Goal: Task Accomplishment & Management: Manage account settings

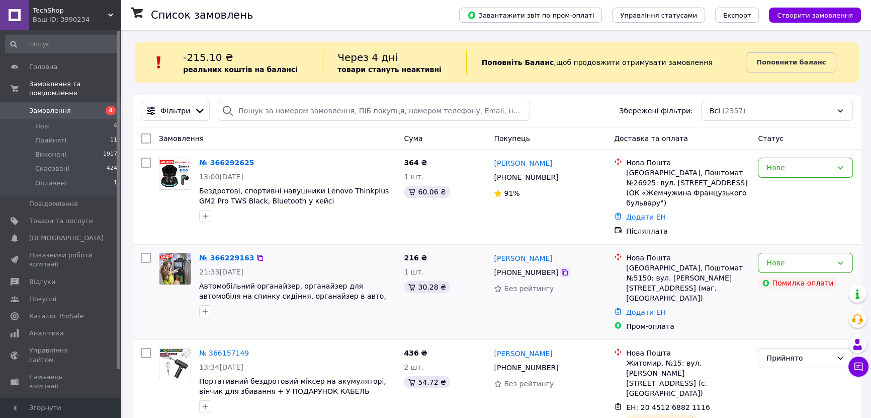
click at [562, 271] on icon at bounding box center [565, 272] width 6 height 6
click at [802, 169] on div "Нове" at bounding box center [800, 167] width 66 height 11
click at [786, 191] on li "Прийнято" at bounding box center [806, 189] width 94 height 18
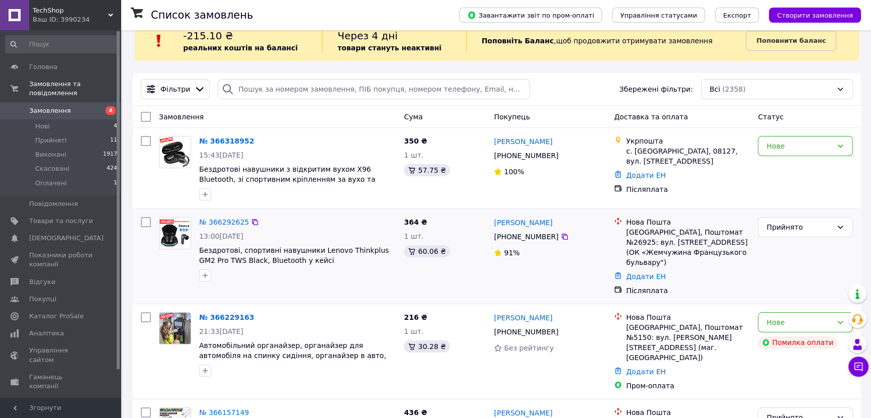
scroll to position [45, 0]
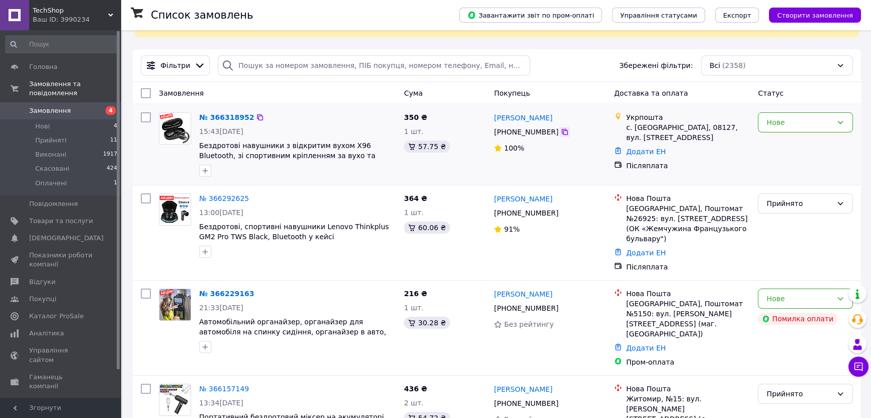
click at [561, 132] on icon at bounding box center [565, 132] width 8 height 8
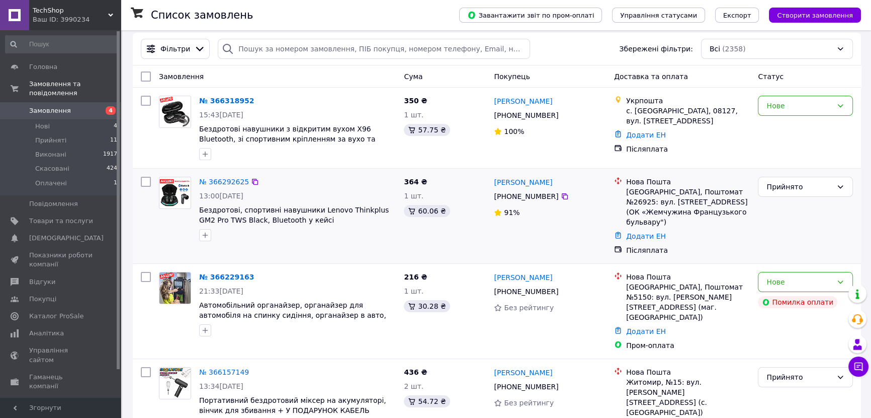
scroll to position [91, 0]
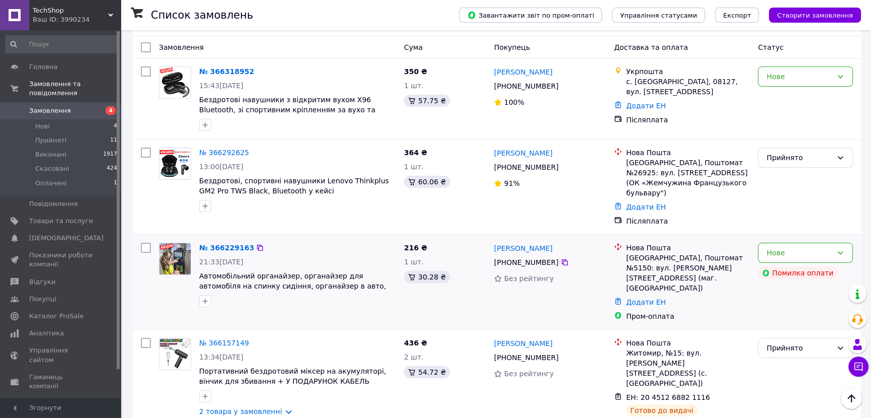
drag, startPoint x: 459, startPoint y: 290, endPoint x: 448, endPoint y: 296, distance: 12.6
click at [448, 296] on div "216 ₴ 1 шт. 30.28 ₴" at bounding box center [445, 282] width 90 height 87
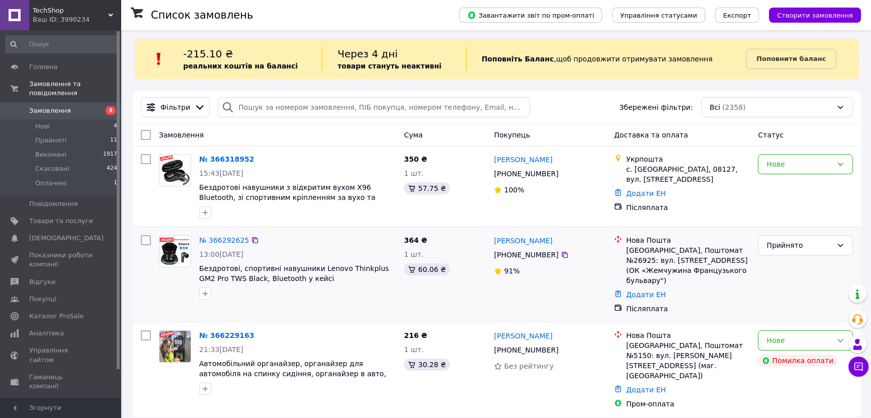
scroll to position [0, 0]
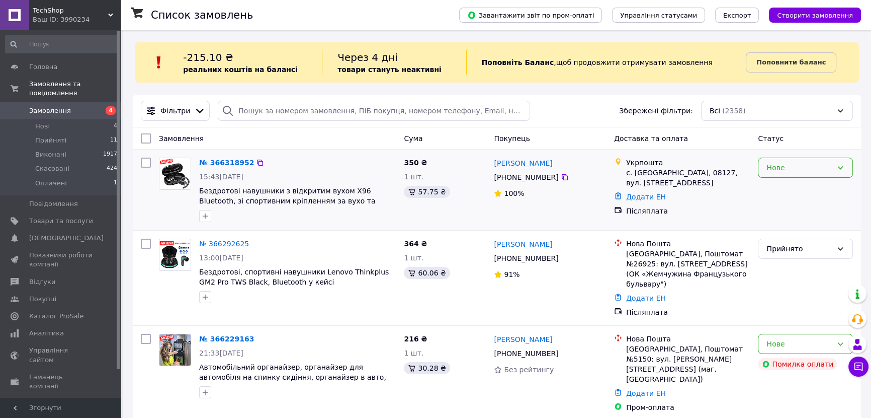
click at [793, 166] on div "Нове" at bounding box center [800, 167] width 66 height 11
click at [784, 185] on li "Прийнято" at bounding box center [806, 189] width 94 height 18
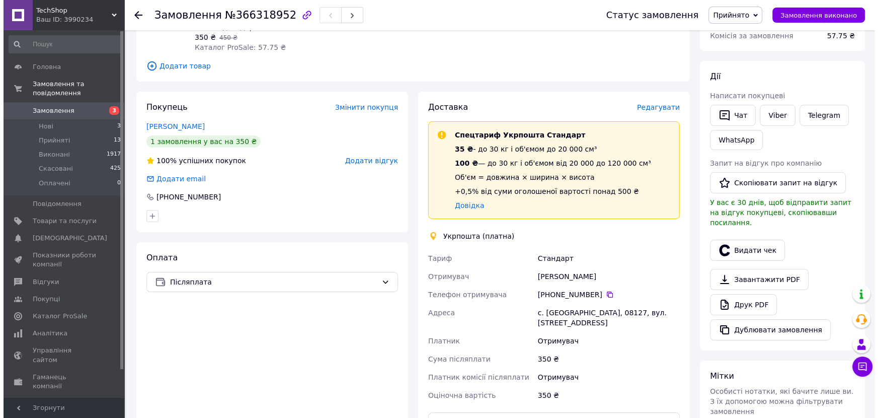
scroll to position [137, 0]
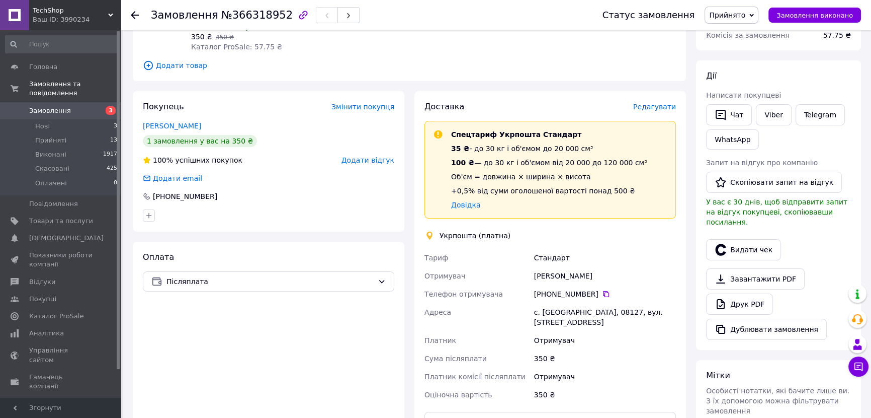
click at [646, 106] on span "Редагувати" at bounding box center [654, 107] width 43 height 8
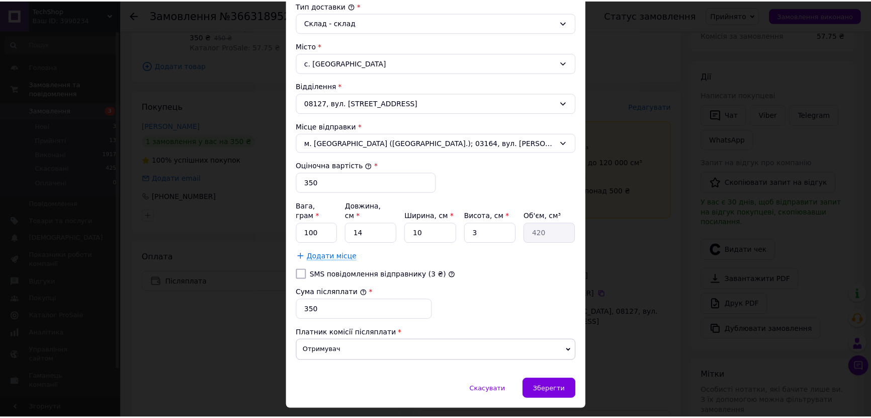
scroll to position [292, 0]
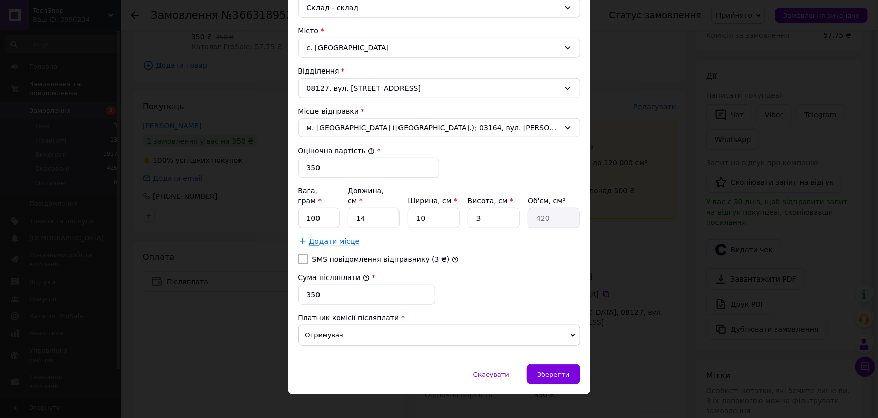
click at [678, 281] on div "× Редагування доставки Спосіб доставки Укрпошта (платна) Тариф * Стандарт Платн…" at bounding box center [439, 209] width 878 height 418
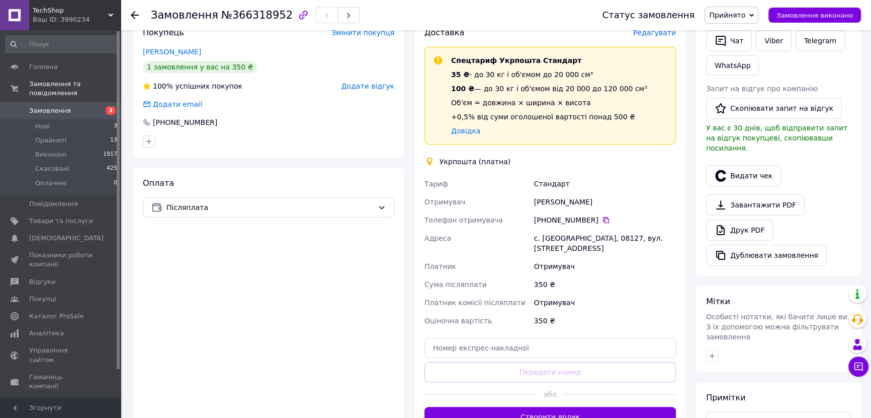
scroll to position [228, 0]
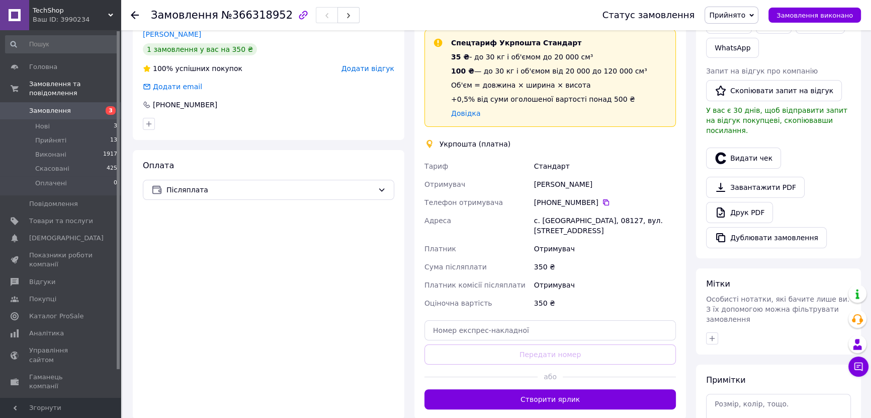
click at [617, 398] on div "Доставка Редагувати Спецтариф Укрпошта Стандарт 35 ₴ - до 30 кг і об'ємом до 20…" at bounding box center [551, 209] width 272 height 420
click at [615, 393] on button "Створити ярлик" at bounding box center [551, 399] width 252 height 20
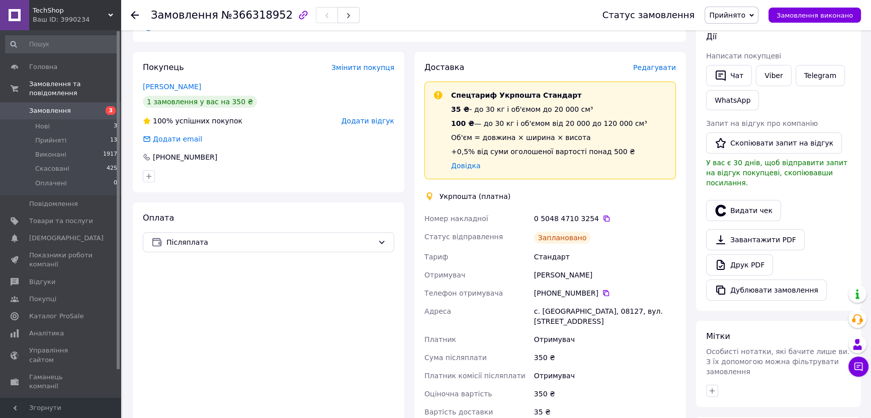
scroll to position [137, 0]
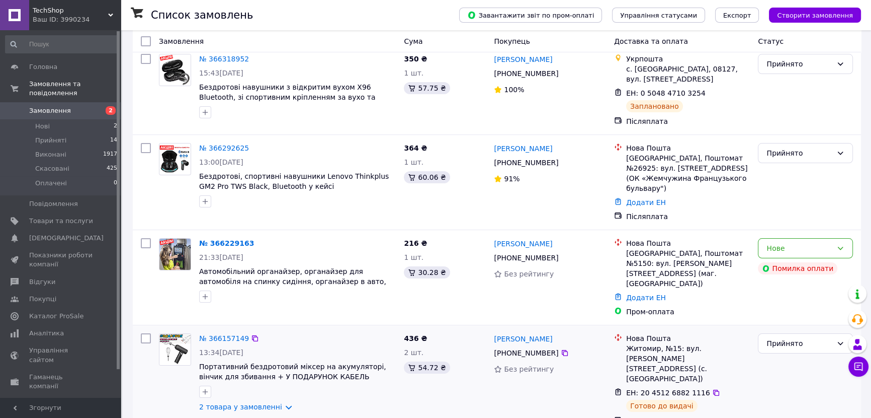
scroll to position [228, 0]
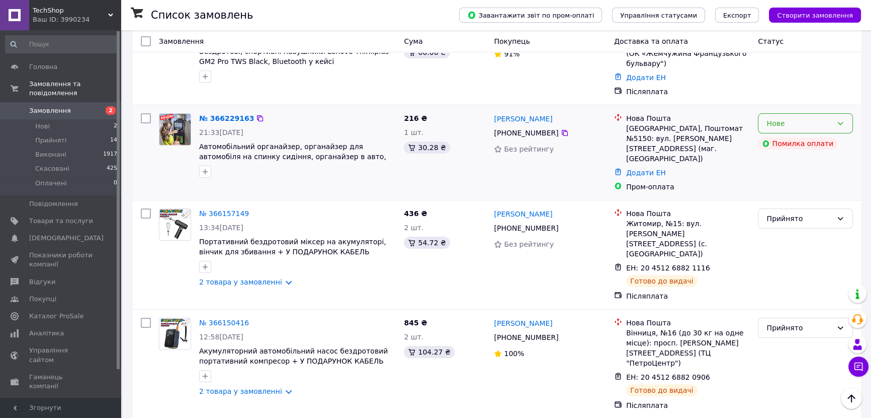
click at [801, 125] on div "Нове" at bounding box center [800, 123] width 66 height 11
click at [784, 179] on li "Скасовано" at bounding box center [806, 181] width 94 height 18
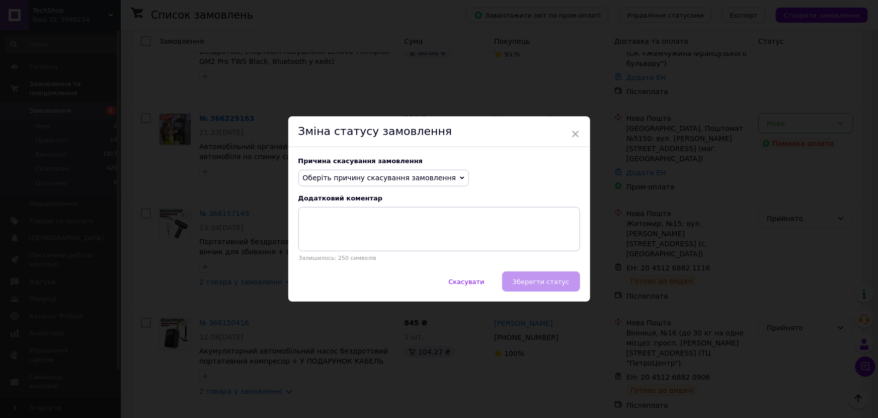
click at [407, 182] on span "Оберіть причину скасування замовлення" at bounding box center [379, 178] width 153 height 8
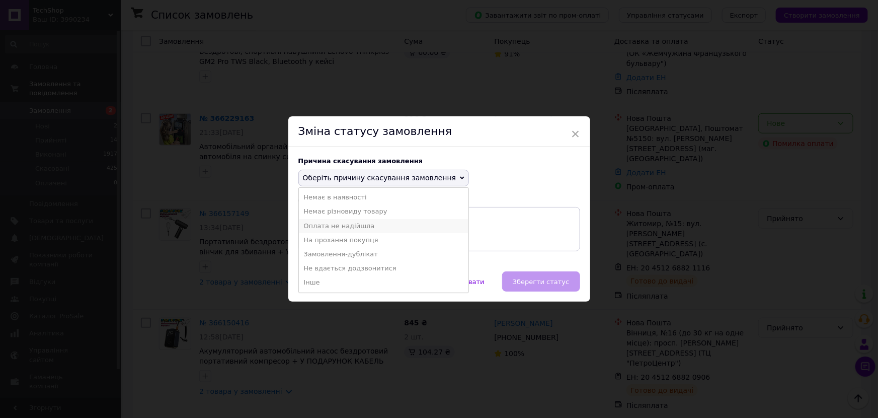
click at [389, 227] on li "Оплата не надійшла" at bounding box center [384, 226] width 170 height 14
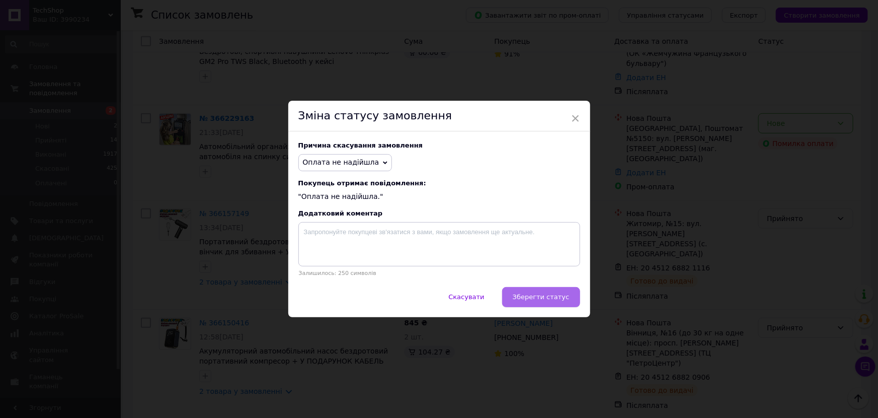
click at [545, 300] on span "Зберегти статус" at bounding box center [541, 297] width 57 height 8
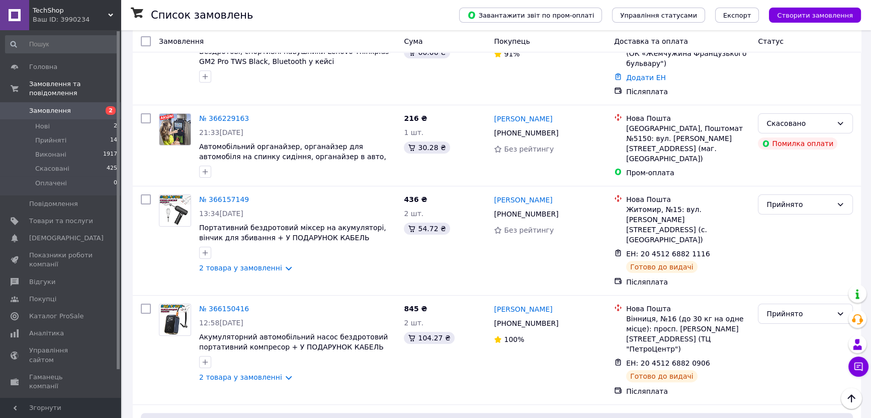
click at [205, 172] on icon "button" at bounding box center [206, 172] width 6 height 6
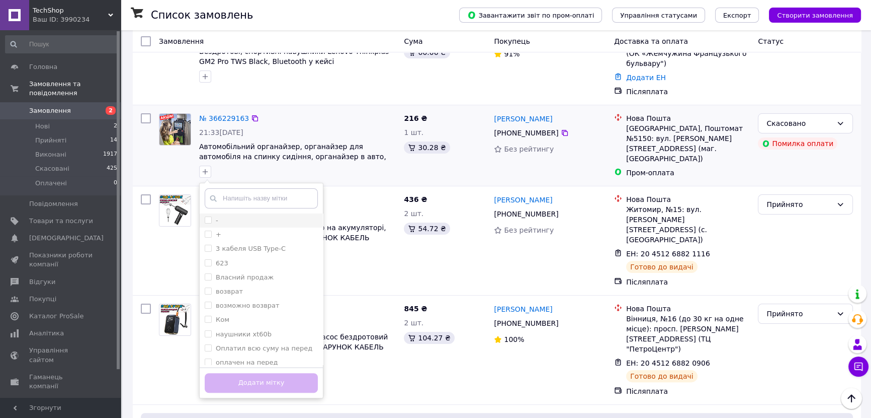
click at [206, 220] on input "-" at bounding box center [208, 219] width 7 height 7
checkbox input "true"
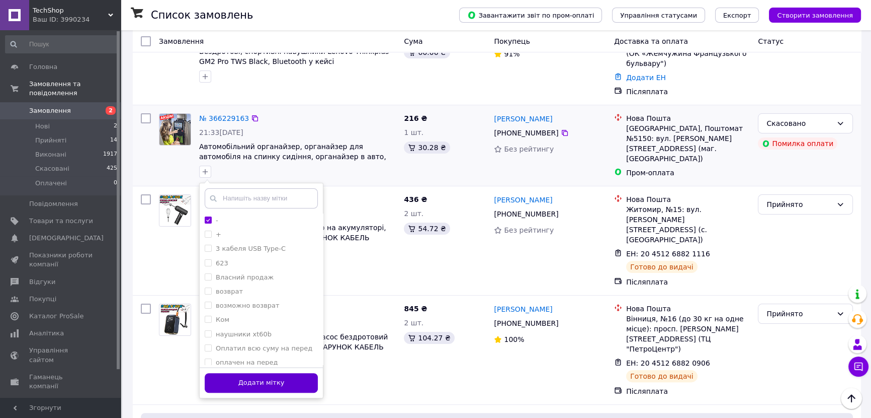
click at [262, 382] on button "Додати мітку" at bounding box center [261, 383] width 113 height 20
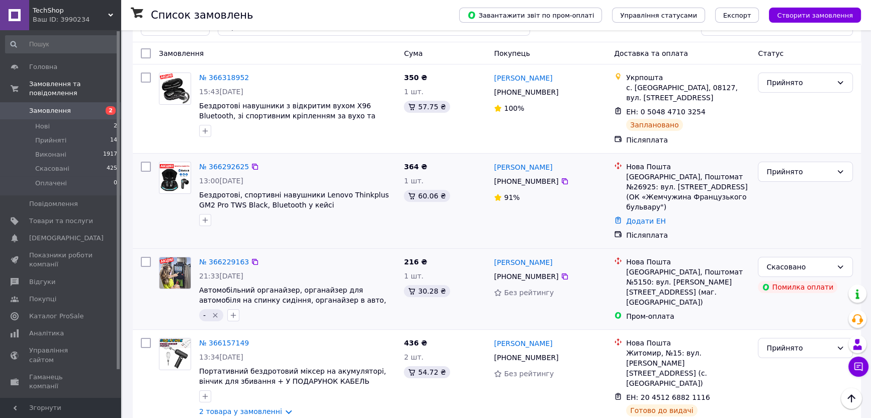
scroll to position [45, 0]
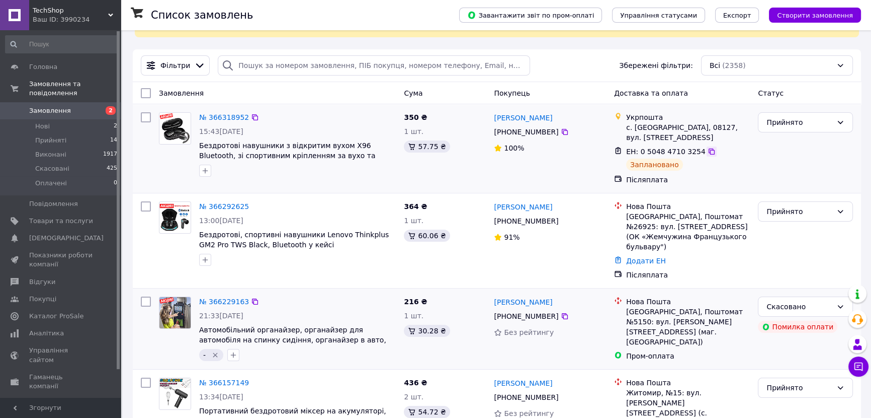
click at [708, 150] on icon at bounding box center [712, 151] width 8 height 8
